Goal: Information Seeking & Learning: Learn about a topic

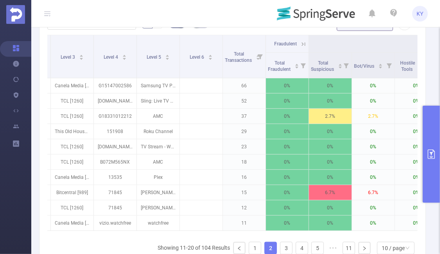
scroll to position [0, 137]
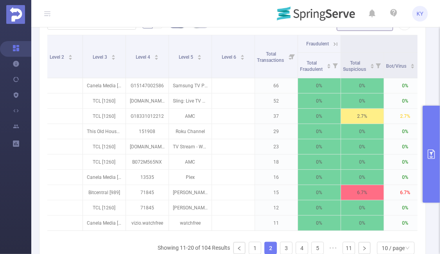
click at [430, 162] on button "primary" at bounding box center [431, 154] width 17 height 97
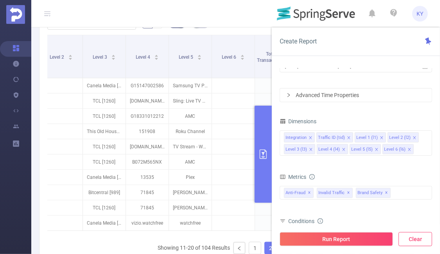
click at [414, 244] on button "Clear" at bounding box center [416, 239] width 34 height 14
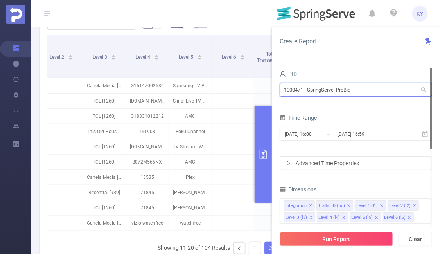
click at [355, 94] on input "1000471 - SpringServe_PreBid" at bounding box center [356, 90] width 153 height 14
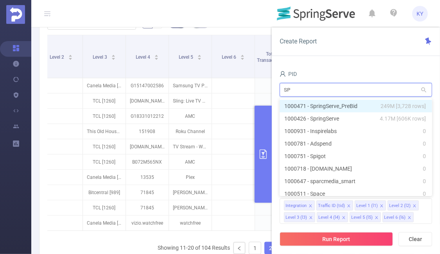
type input "SPR"
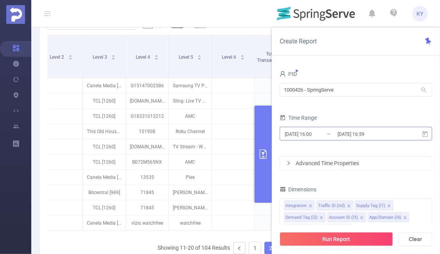
click at [371, 131] on input "[DATE] 16:59" at bounding box center [368, 134] width 63 height 11
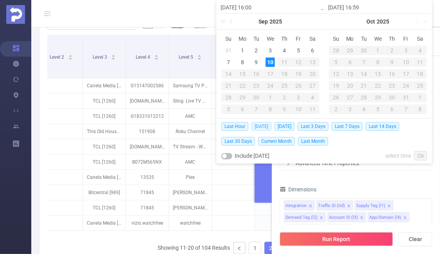
click at [264, 126] on span "[DATE]" at bounding box center [262, 126] width 20 height 9
type input "2025-09-10 00:00"
type input "[DATE] 23:59"
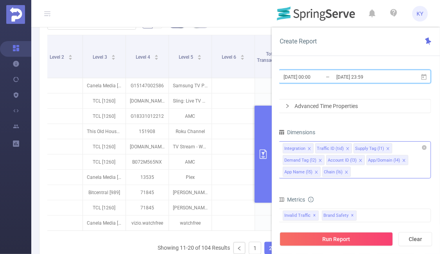
click at [346, 171] on icon "icon: close" at bounding box center [347, 172] width 4 height 4
click at [319, 160] on icon "icon: close" at bounding box center [321, 160] width 4 height 4
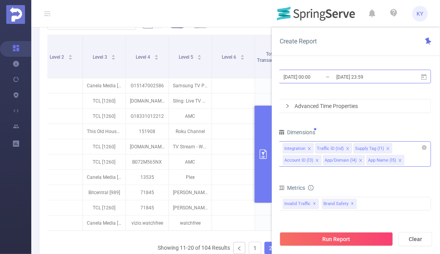
click at [356, 80] on input "[DATE] 23:59" at bounding box center [367, 77] width 63 height 11
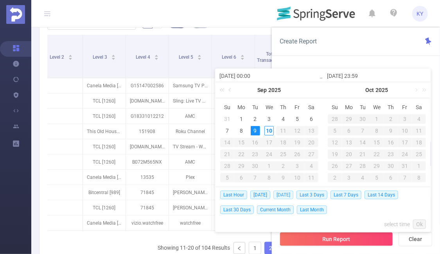
click at [287, 193] on span "[DATE]" at bounding box center [284, 195] width 20 height 9
type input "[DATE] 00:00"
type input "[DATE] 23:59"
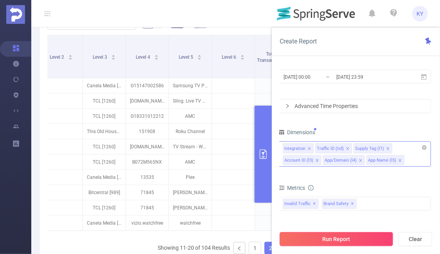
click at [323, 237] on button "Run Report" at bounding box center [336, 239] width 113 height 14
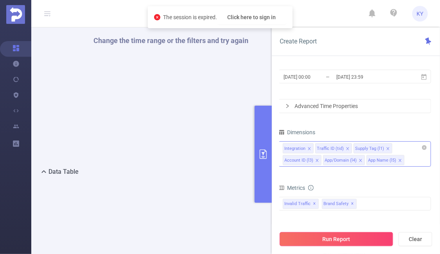
scroll to position [317, 0]
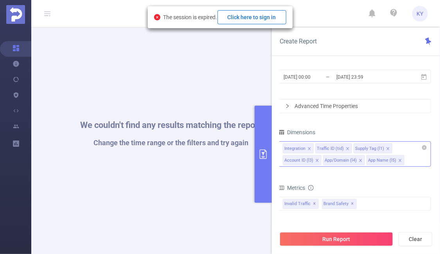
click at [259, 11] on button "Click here to sign in" at bounding box center [252, 17] width 69 height 14
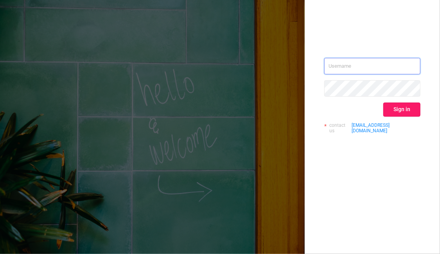
type input "[EMAIL_ADDRESS][DOMAIN_NAME]"
click at [402, 112] on button "Sign in" at bounding box center [401, 110] width 37 height 14
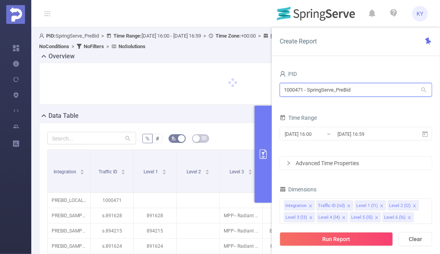
click at [373, 85] on input "1000471 - SpringServe_PreBid" at bounding box center [356, 90] width 153 height 14
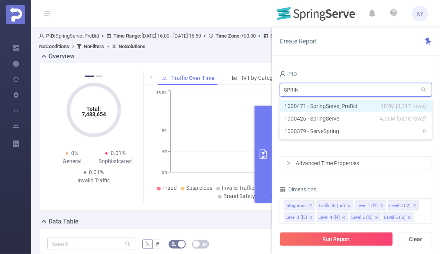
type input "SPRING"
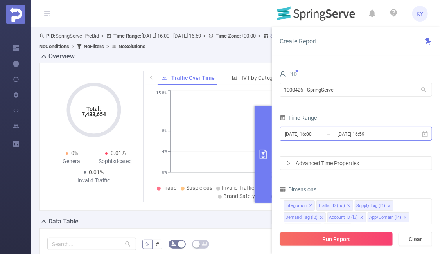
click at [373, 129] on input "[DATE] 16:59" at bounding box center [368, 134] width 63 height 11
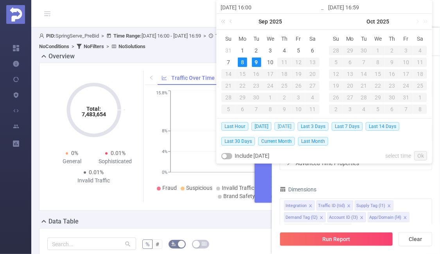
click at [294, 128] on span "[DATE]" at bounding box center [285, 126] width 20 height 9
type input "[DATE] 00:00"
type input "[DATE] 23:59"
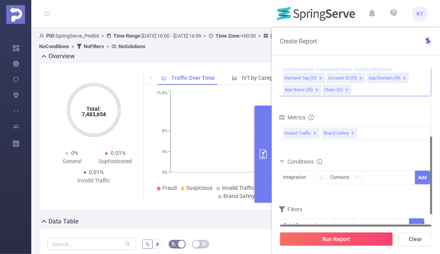
click at [347, 91] on icon "icon: close" at bounding box center [347, 90] width 4 height 4
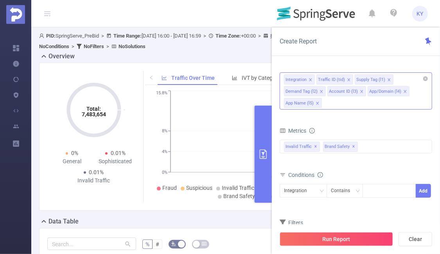
click at [320, 92] on icon "icon: close" at bounding box center [322, 92] width 4 height 4
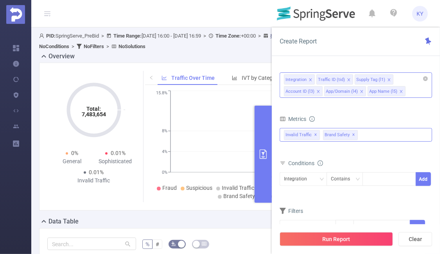
click at [377, 138] on div "Invalid Traffic ✕ Brand Safety ✕" at bounding box center [356, 135] width 153 height 14
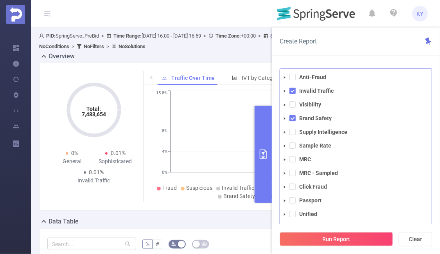
click at [356, 48] on div "Create Report" at bounding box center [356, 41] width 168 height 29
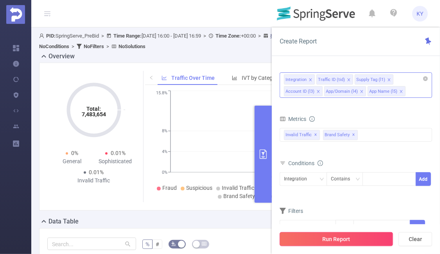
click at [351, 241] on button "Run Report" at bounding box center [336, 239] width 113 height 14
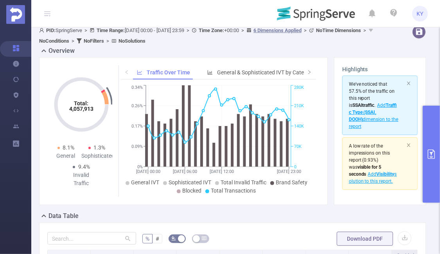
scroll to position [232, 0]
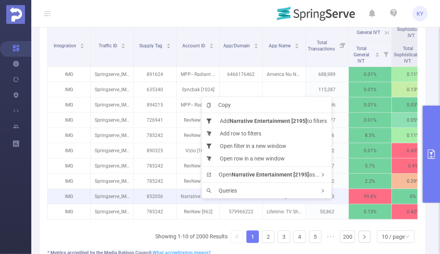
click at [202, 198] on div "Copy Add Narrative Entertainment [2195] to filters Add row to filters Open filt…" at bounding box center [267, 147] width 130 height 101
click at [189, 198] on p "Narrative Entertainment [2195]" at bounding box center [198, 196] width 43 height 15
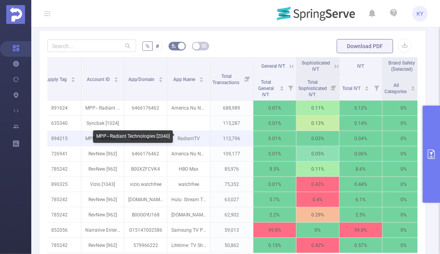
scroll to position [0, 108]
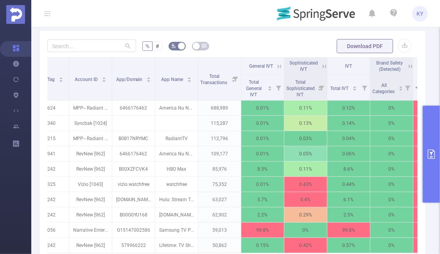
click at [323, 66] on icon at bounding box center [324, 66] width 7 height 7
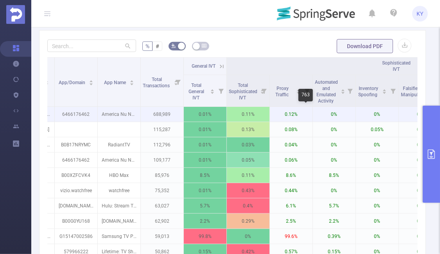
scroll to position [0, 172]
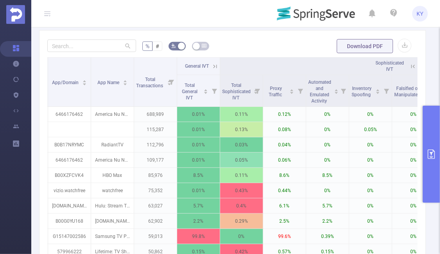
click at [214, 63] on icon at bounding box center [215, 66] width 7 height 7
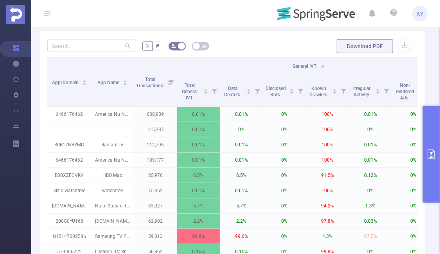
click at [324, 64] on icon at bounding box center [322, 66] width 7 height 7
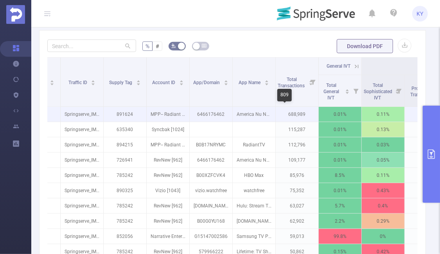
scroll to position [0, 0]
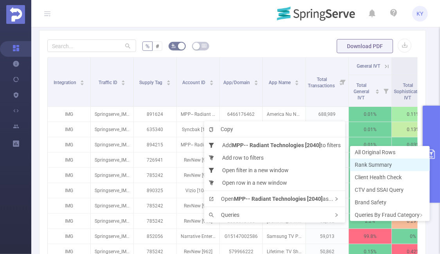
click at [380, 167] on span "Rank Summary" at bounding box center [373, 165] width 37 height 6
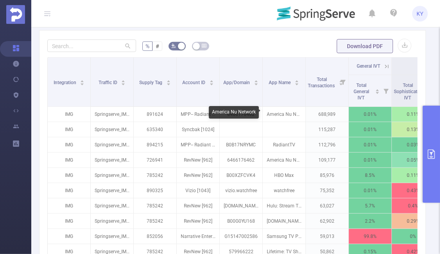
click at [247, 114] on div "America Nu Network" at bounding box center [234, 112] width 50 height 13
copy div "America Nu Network"
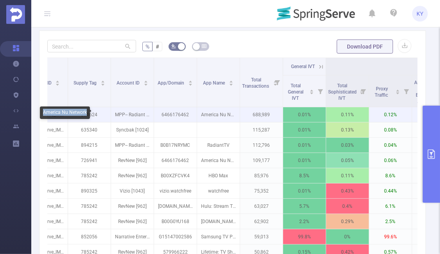
scroll to position [0, 28]
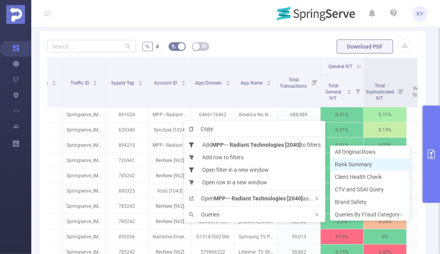
click at [352, 163] on span "Rank Summary" at bounding box center [353, 164] width 37 height 6
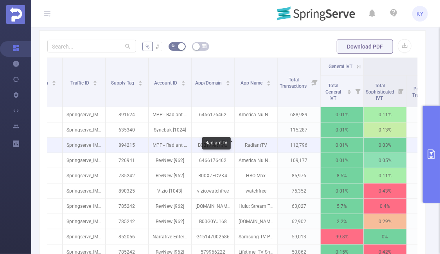
click at [261, 145] on p "RadiantTV" at bounding box center [256, 145] width 43 height 15
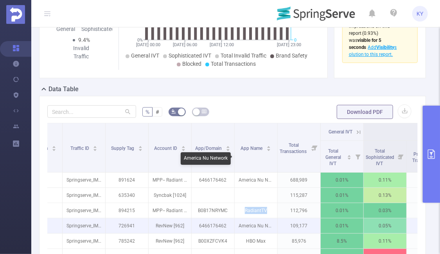
scroll to position [32, 0]
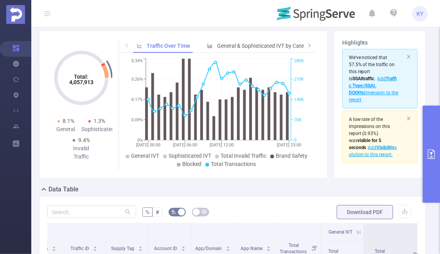
click at [262, 161] on ul "General IVT Sophisticated IVT Total Invalid Traffic Brand Safety Blocked Total …" at bounding box center [218, 160] width 192 height 16
click at [427, 155] on icon "primary" at bounding box center [431, 153] width 9 height 9
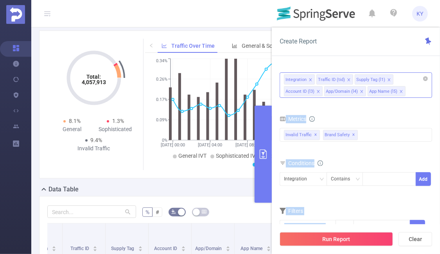
click at [272, 137] on div "Create Report PID 1000426 - SpringServe 1000426 - SpringServe Time Range [DATE]…" at bounding box center [356, 140] width 168 height 227
click at [272, 137] on button "primary" at bounding box center [263, 154] width 17 height 97
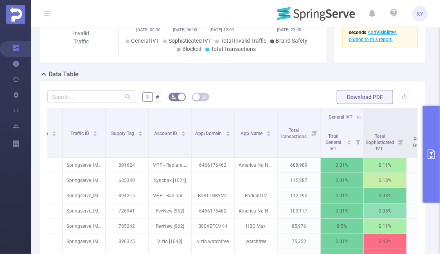
scroll to position [218, 0]
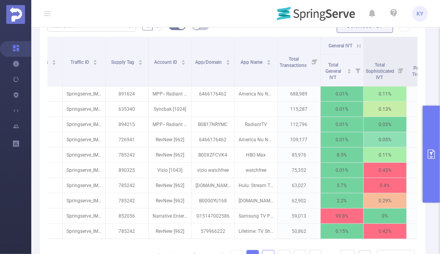
click at [265, 250] on link "2" at bounding box center [269, 256] width 12 height 12
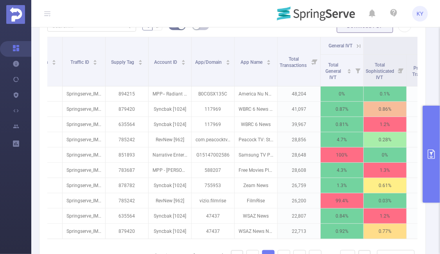
click at [285, 245] on div "Integration Traffic ID Supply Tag Account ID App/Domain App Name Total Transact…" at bounding box center [232, 153] width 371 height 232
click at [255, 252] on link "1" at bounding box center [253, 256] width 12 height 12
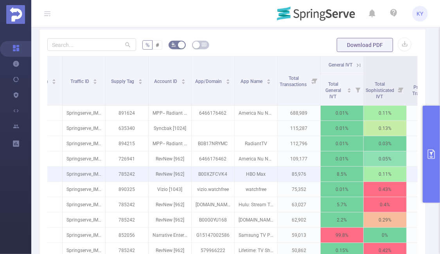
scroll to position [199, 0]
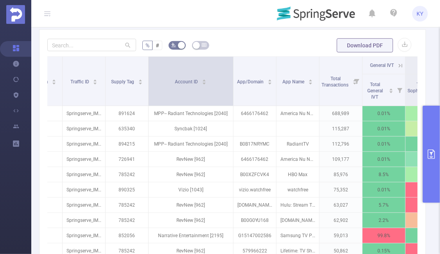
drag, startPoint x: 190, startPoint y: 78, endPoint x: 232, endPoint y: 82, distance: 42.1
click at [232, 82] on span at bounding box center [233, 81] width 4 height 49
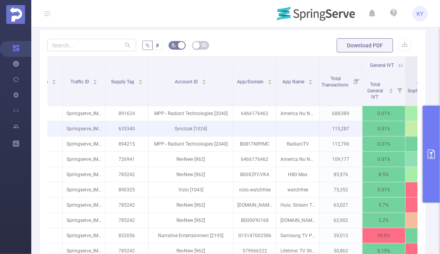
scroll to position [0, 120]
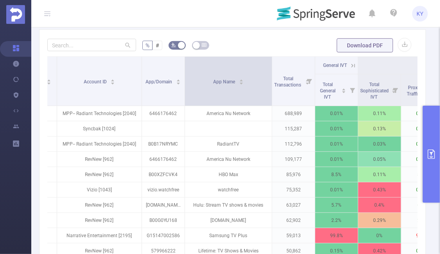
drag, startPoint x: 227, startPoint y: 90, endPoint x: 271, endPoint y: 97, distance: 44.8
click at [271, 97] on span at bounding box center [272, 81] width 4 height 49
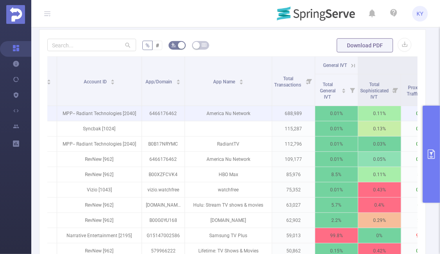
click at [166, 115] on p "6466176462" at bounding box center [163, 113] width 43 height 15
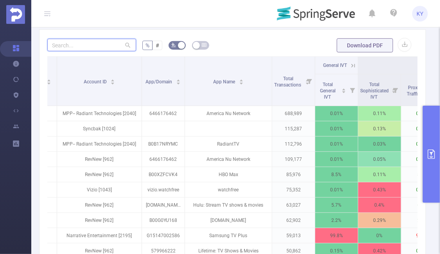
click at [82, 47] on input "text" at bounding box center [91, 45] width 89 height 13
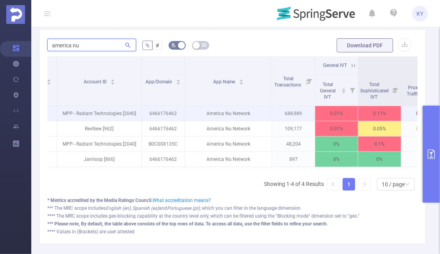
type input "america nu"
click at [231, 115] on p "America Nu Network" at bounding box center [228, 113] width 87 height 15
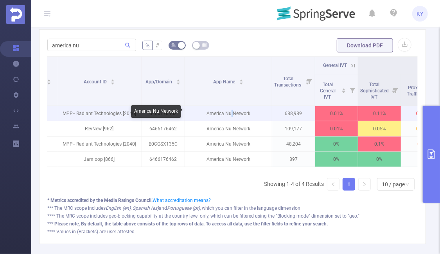
click at [231, 115] on p "America Nu Network" at bounding box center [228, 113] width 87 height 15
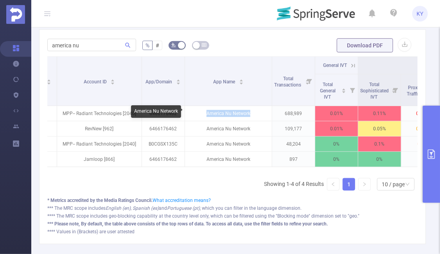
copy p "America Nu Network"
click at [427, 134] on button "primary" at bounding box center [431, 154] width 17 height 97
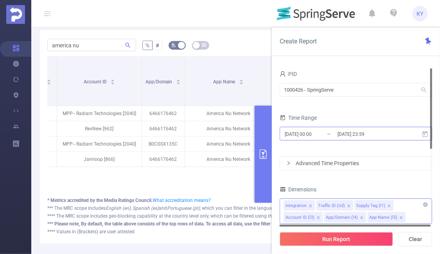
click at [358, 136] on input "[DATE] 23:59" at bounding box center [368, 134] width 63 height 11
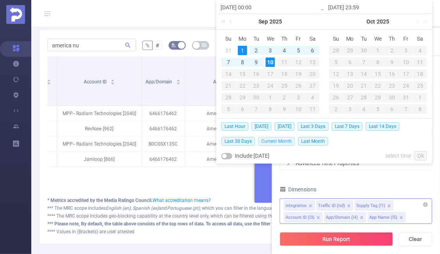
click at [283, 141] on span "Current Month" at bounding box center [276, 141] width 37 height 9
type input "[DATE] 00:00"
type input "[DATE] 23:59"
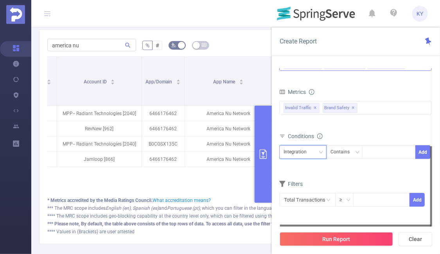
click at [300, 154] on div "Integration" at bounding box center [298, 152] width 29 height 13
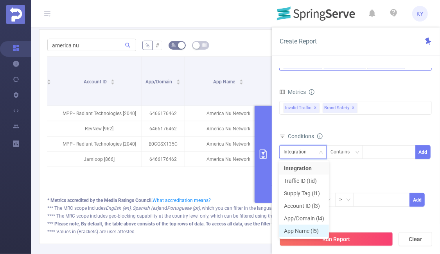
click at [313, 226] on li "App Name (l5)" at bounding box center [304, 231] width 50 height 13
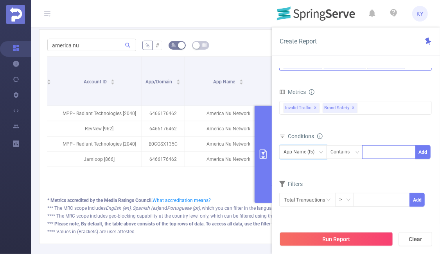
click at [374, 158] on div at bounding box center [389, 152] width 45 height 13
paste input "America Nu Network"
type input "America Nu Network"
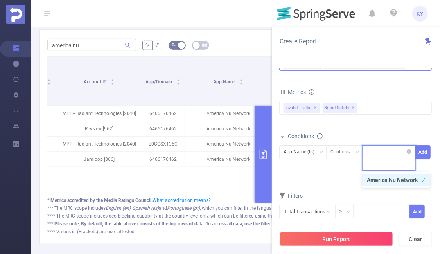
click at [374, 158] on div "America Nu Network" at bounding box center [389, 152] width 45 height 13
click at [423, 153] on button "Add" at bounding box center [423, 152] width 15 height 14
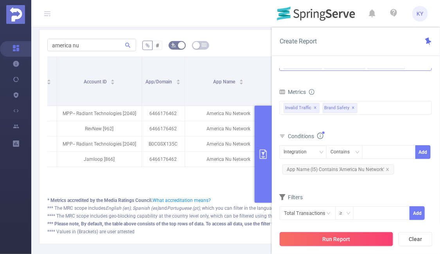
click at [365, 243] on button "Run Report" at bounding box center [336, 239] width 113 height 14
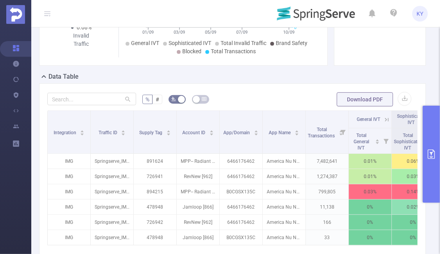
scroll to position [148, 0]
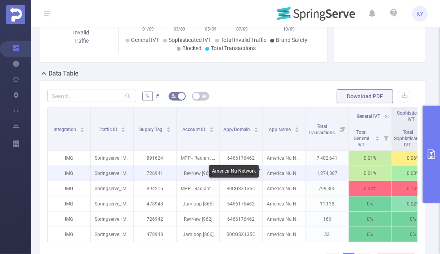
click at [281, 173] on p "America Nu Network" at bounding box center [284, 173] width 43 height 15
drag, startPoint x: 281, startPoint y: 173, endPoint x: 277, endPoint y: 173, distance: 4.7
click at [277, 173] on p "America Nu Network" at bounding box center [284, 173] width 43 height 15
copy p "ric"
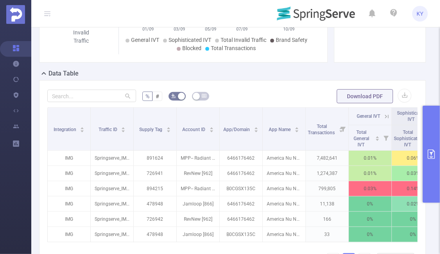
click at [292, 91] on form "% # Download PDF" at bounding box center [232, 96] width 371 height 16
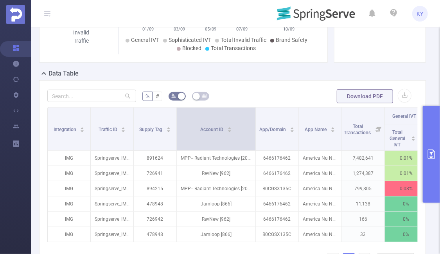
drag, startPoint x: 219, startPoint y: 134, endPoint x: 255, endPoint y: 135, distance: 36.4
click at [255, 135] on span at bounding box center [256, 129] width 4 height 43
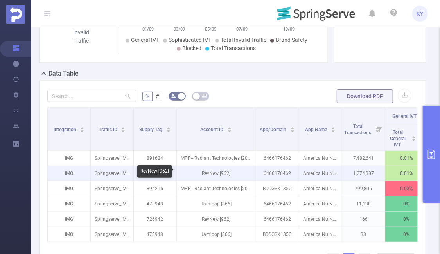
scroll to position [0, 270]
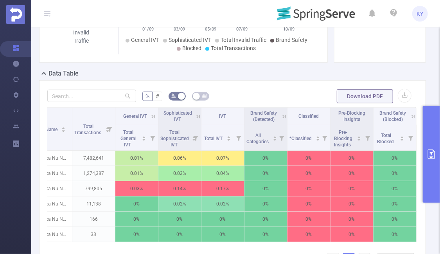
click at [152, 116] on icon at bounding box center [153, 116] width 7 height 7
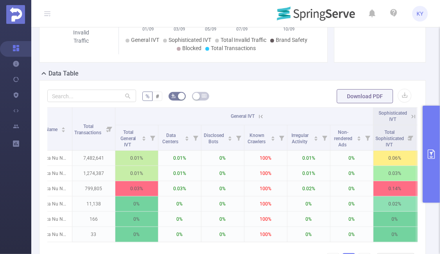
click at [426, 137] on button "primary" at bounding box center [431, 154] width 17 height 97
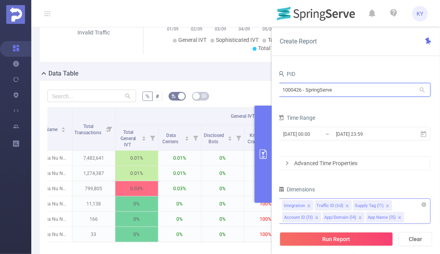
click at [328, 91] on input "1000426 - SpringServe" at bounding box center [354, 90] width 153 height 14
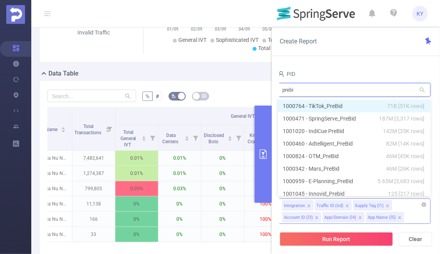
type input "prebid"
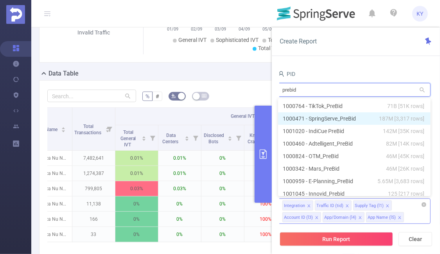
click at [342, 117] on li "1000471 - SpringServe_PreBid 187M [3,317 rows]" at bounding box center [354, 118] width 153 height 13
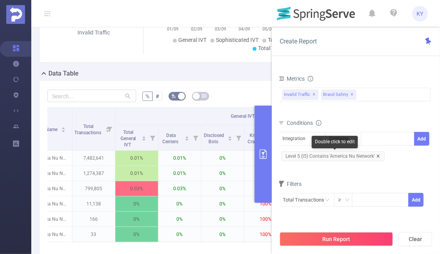
click at [376, 156] on icon "icon: close" at bounding box center [378, 156] width 4 height 4
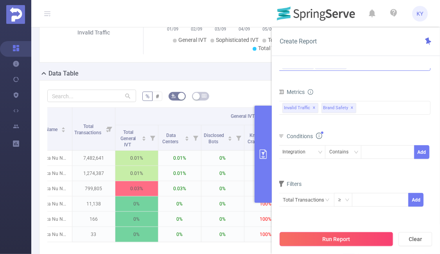
click at [375, 234] on button "Run Report" at bounding box center [336, 239] width 113 height 14
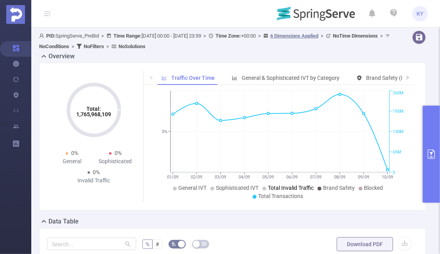
click at [290, 189] on span "Total Invalid Traffic" at bounding box center [291, 188] width 46 height 6
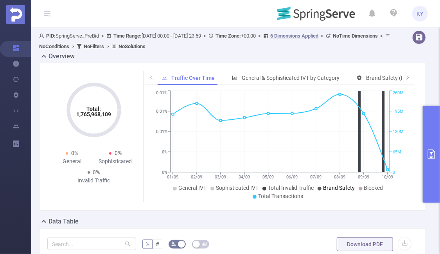
click at [332, 191] on li "Brand Safety" at bounding box center [336, 188] width 37 height 8
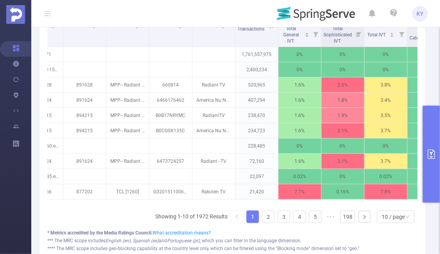
scroll to position [266, 0]
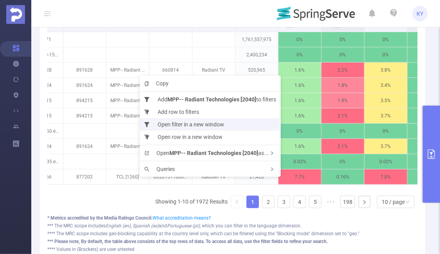
click at [176, 119] on li "Open filter in a new window" at bounding box center [210, 124] width 141 height 13
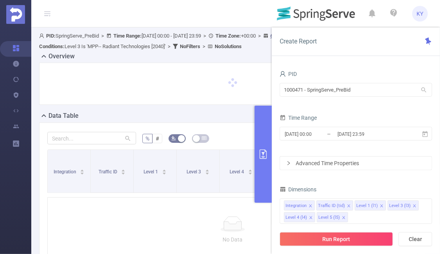
click at [260, 111] on button "primary" at bounding box center [263, 154] width 17 height 97
click at [268, 123] on button "primary" at bounding box center [263, 154] width 17 height 97
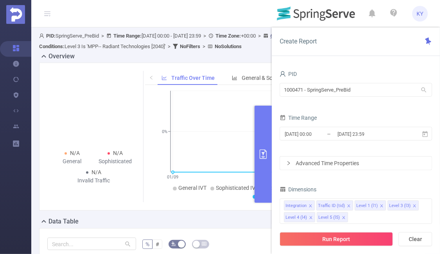
click at [268, 123] on button "primary" at bounding box center [263, 154] width 17 height 97
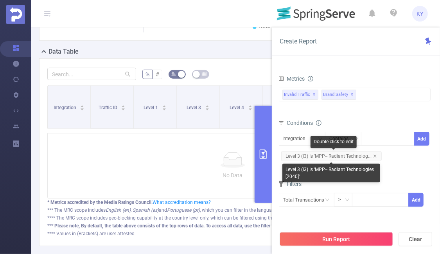
click at [364, 154] on span "Level 3 (l3) Is 'MPP-- Radiant Technolog..." at bounding box center [331, 156] width 101 height 10
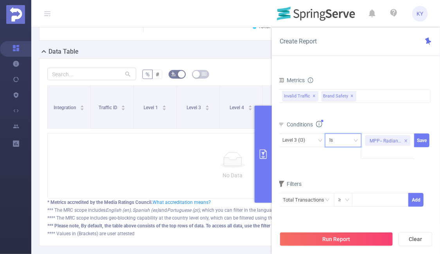
click at [340, 140] on div "Is" at bounding box center [343, 140] width 28 height 13
click at [352, 152] on li "Contains" at bounding box center [351, 156] width 52 height 13
click at [417, 143] on button "Save" at bounding box center [421, 140] width 15 height 14
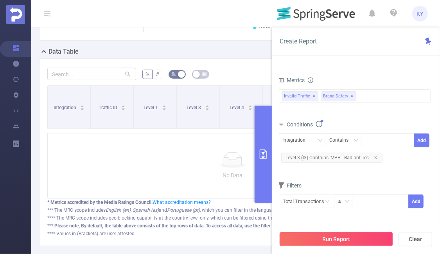
click at [381, 234] on button "Run Report" at bounding box center [336, 239] width 113 height 14
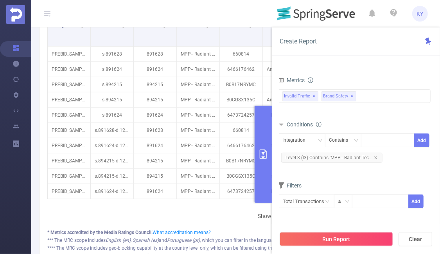
click at [265, 144] on button "primary" at bounding box center [263, 154] width 17 height 97
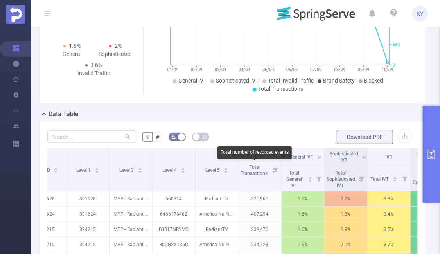
scroll to position [39, 0]
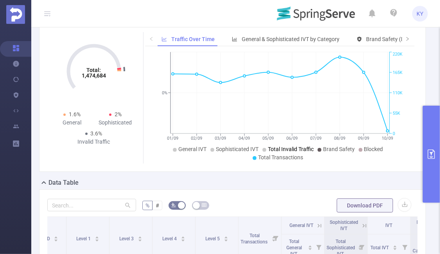
click at [293, 154] on li "Total Transactions" at bounding box center [278, 157] width 50 height 8
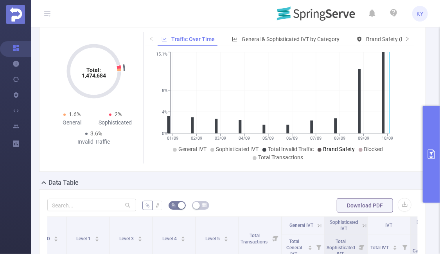
click at [337, 151] on span "Brand Safety" at bounding box center [339, 149] width 32 height 6
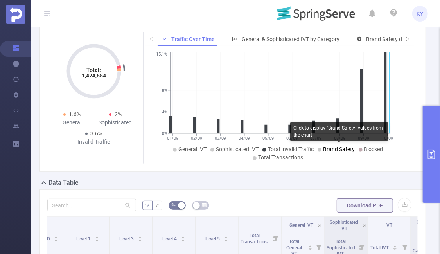
click at [326, 148] on span "Brand Safety" at bounding box center [339, 149] width 32 height 6
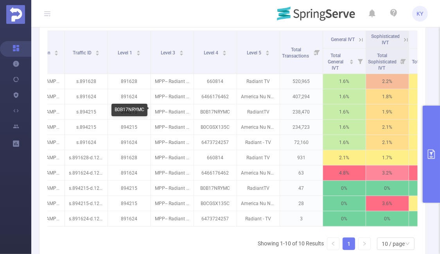
scroll to position [0, 23]
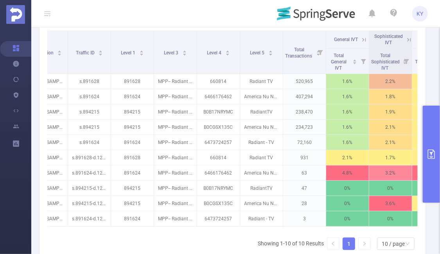
click at [435, 132] on button "primary" at bounding box center [431, 154] width 17 height 97
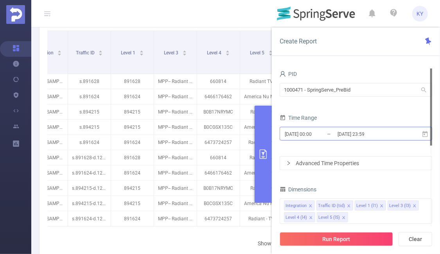
click at [362, 133] on input "[DATE] 23:59" at bounding box center [368, 134] width 63 height 11
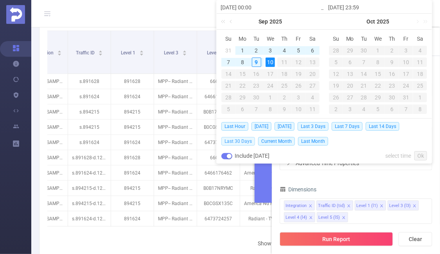
click at [247, 138] on span "Last 30 Days" at bounding box center [238, 141] width 34 height 9
type input "2025-08-11 00:00"
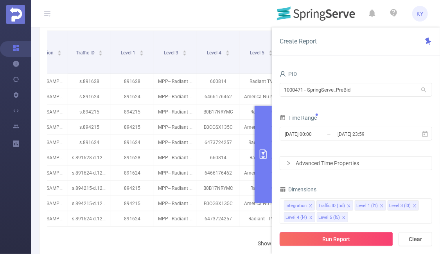
click at [320, 238] on button "Run Report" at bounding box center [336, 239] width 113 height 14
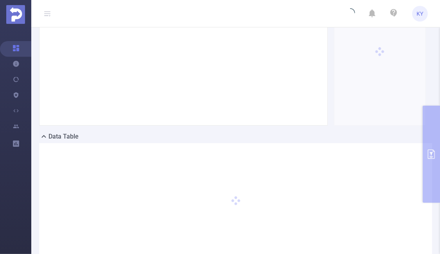
scroll to position [63, 0]
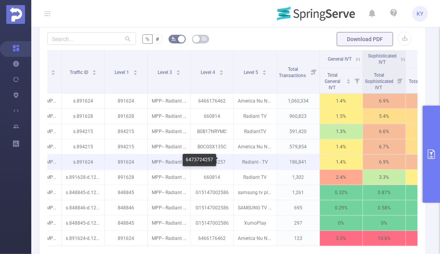
scroll to position [0, 60]
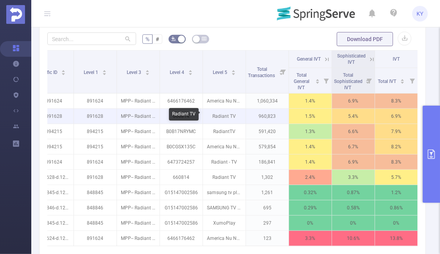
click at [225, 119] on p "Radiant TV" at bounding box center [224, 116] width 43 height 15
copy p "Radiant TV"
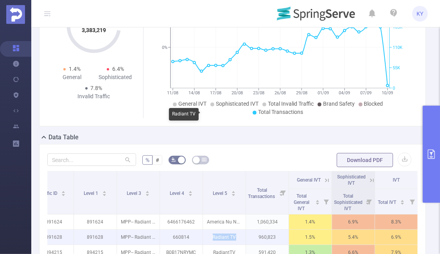
scroll to position [0, 0]
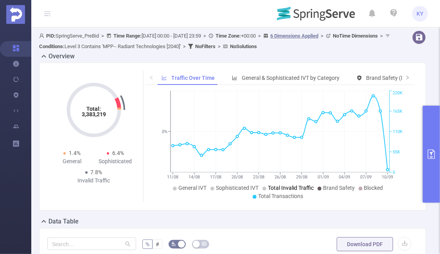
click at [286, 187] on span "Total Invalid Traffic" at bounding box center [291, 188] width 46 height 6
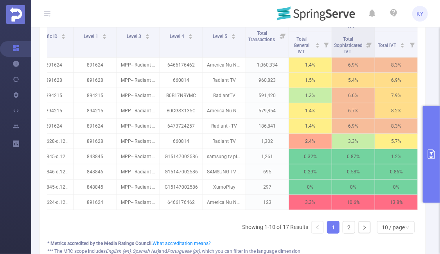
scroll to position [230, 0]
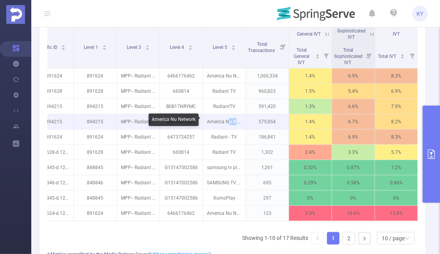
drag, startPoint x: 234, startPoint y: 120, endPoint x: 230, endPoint y: 120, distance: 4.7
click at [230, 120] on p "America Nu Network" at bounding box center [224, 121] width 43 height 15
copy p "u N"
click at [230, 120] on p "America Nu Network" at bounding box center [224, 121] width 43 height 15
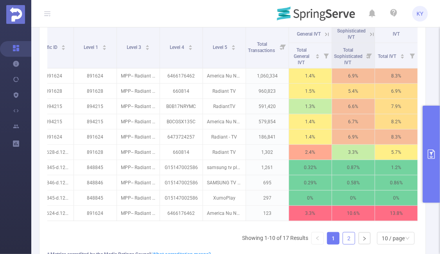
click at [347, 235] on link "2" at bounding box center [349, 238] width 12 height 12
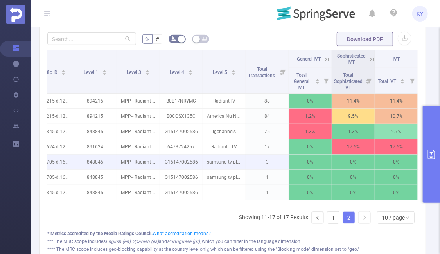
scroll to position [204, 0]
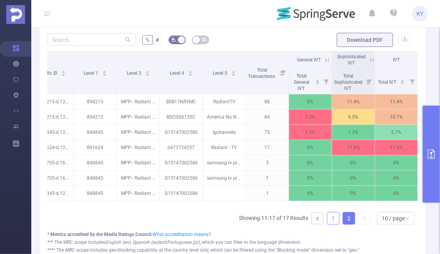
click at [338, 214] on link "1" at bounding box center [334, 218] width 12 height 12
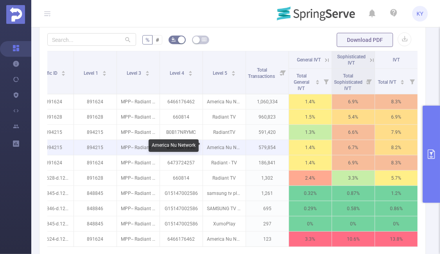
click at [226, 153] on p "America Nu Network" at bounding box center [224, 147] width 43 height 15
click at [224, 149] on p "America Nu Network" at bounding box center [224, 147] width 43 height 15
copy p "N"
click at [224, 149] on p "America Nu Network" at bounding box center [224, 147] width 43 height 15
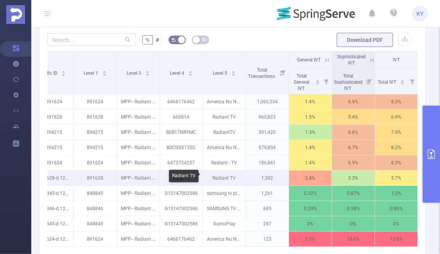
scroll to position [197, 0]
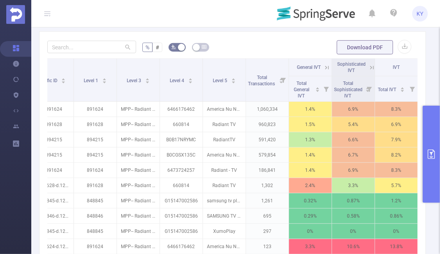
click at [374, 64] on icon at bounding box center [372, 67] width 7 height 7
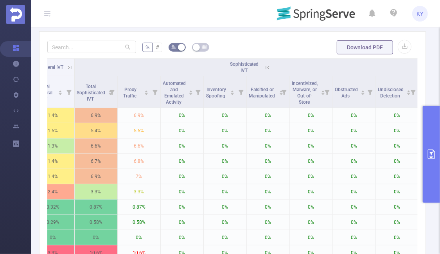
click at [264, 67] on icon at bounding box center [266, 67] width 9 height 8
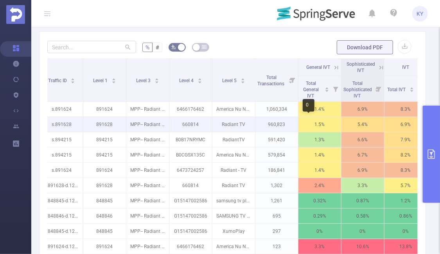
scroll to position [0, 0]
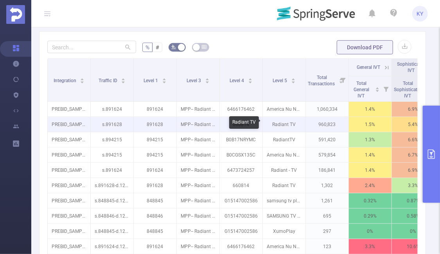
drag, startPoint x: 292, startPoint y: 120, endPoint x: 285, endPoint y: 120, distance: 7.0
click at [285, 120] on p "Radiant TV" at bounding box center [284, 124] width 43 height 15
drag, startPoint x: 289, startPoint y: 122, endPoint x: 283, endPoint y: 122, distance: 6.3
click at [283, 122] on p "Radiant TV" at bounding box center [284, 124] width 43 height 15
copy p "ant"
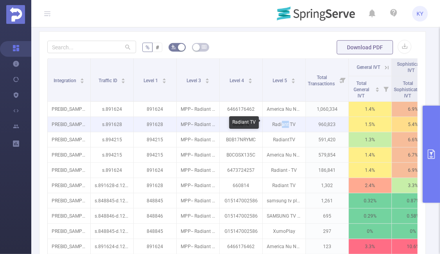
click at [283, 122] on p "Radiant TV" at bounding box center [284, 124] width 43 height 15
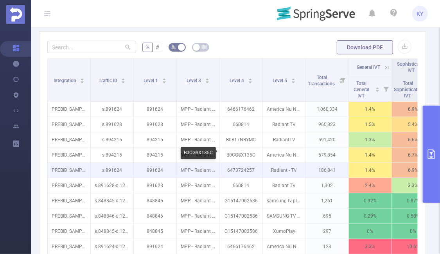
click at [246, 165] on p "6473724257" at bounding box center [241, 170] width 43 height 15
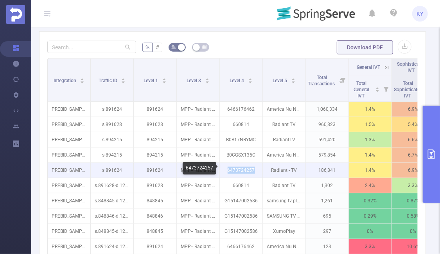
click at [246, 165] on p "6473724257" at bounding box center [241, 170] width 43 height 15
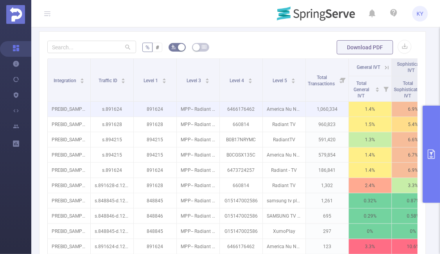
click at [247, 111] on p "6466176462" at bounding box center [241, 109] width 43 height 15
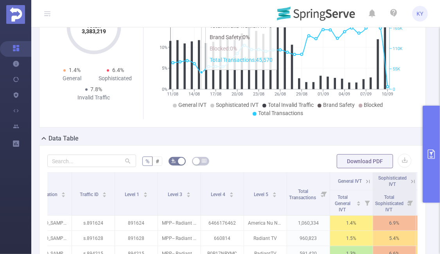
scroll to position [13, 0]
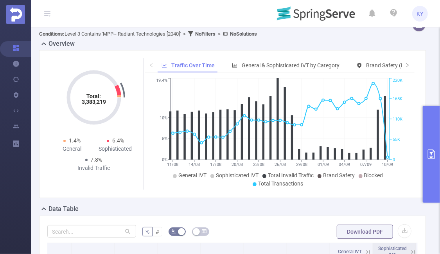
click at [311, 45] on div "Overview" at bounding box center [235, 44] width 393 height 11
click at [300, 45] on div "Overview" at bounding box center [235, 44] width 393 height 11
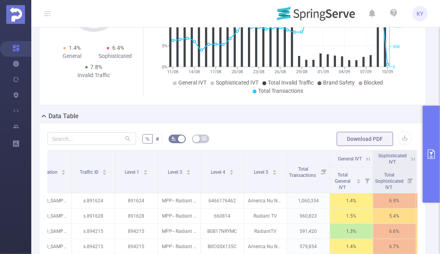
scroll to position [234, 0]
